Goal: Submit feedback/report problem

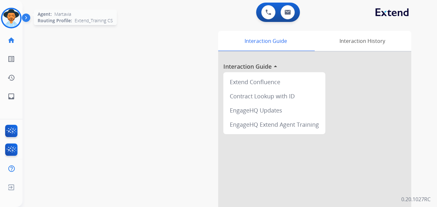
click at [6, 22] on img at bounding box center [11, 18] width 18 height 18
